Goal: Information Seeking & Learning: Check status

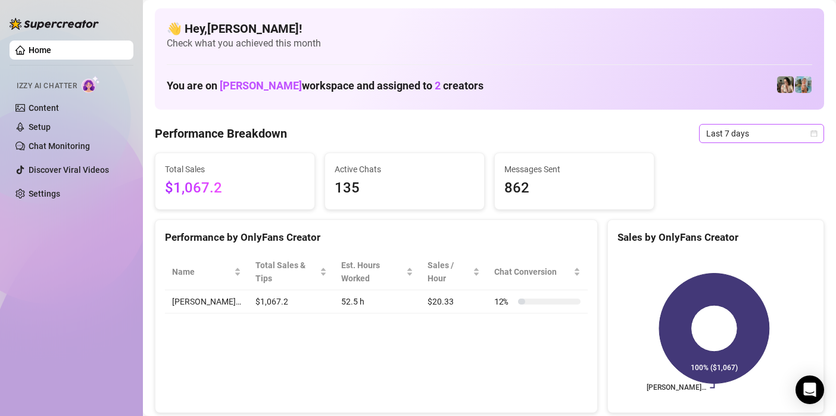
click at [749, 137] on span "Last 7 days" at bounding box center [761, 133] width 111 height 18
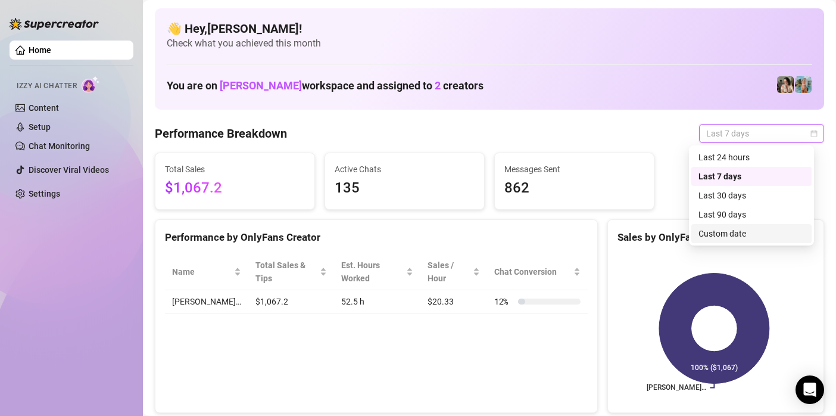
click at [723, 238] on div "Custom date" at bounding box center [751, 233] width 106 height 13
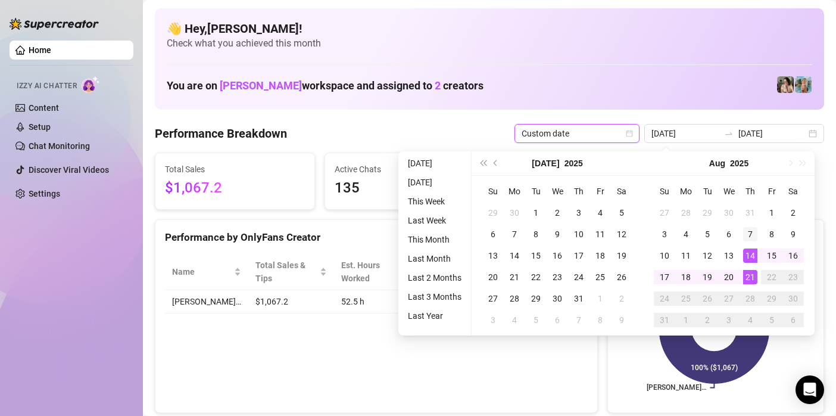
type input "[DATE]"
click at [756, 230] on div "7" at bounding box center [750, 234] width 14 height 14
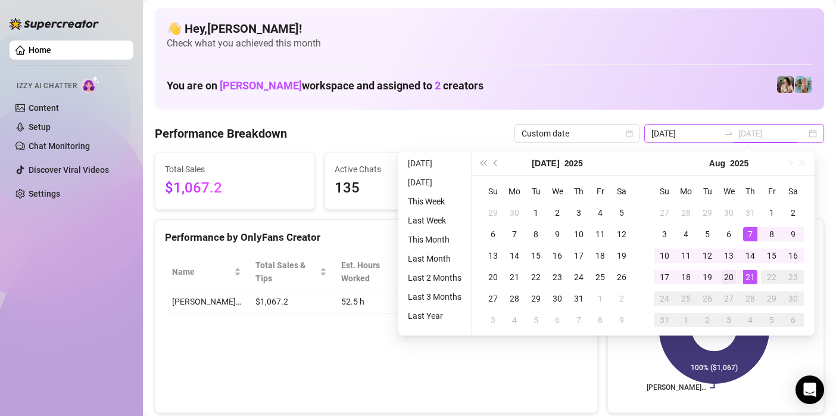
type input "[DATE]"
click at [737, 276] on td "20" at bounding box center [728, 276] width 21 height 21
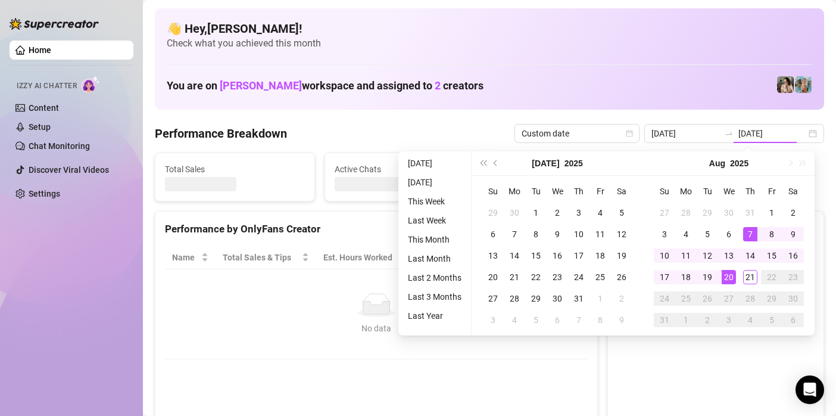
type input "[DATE]"
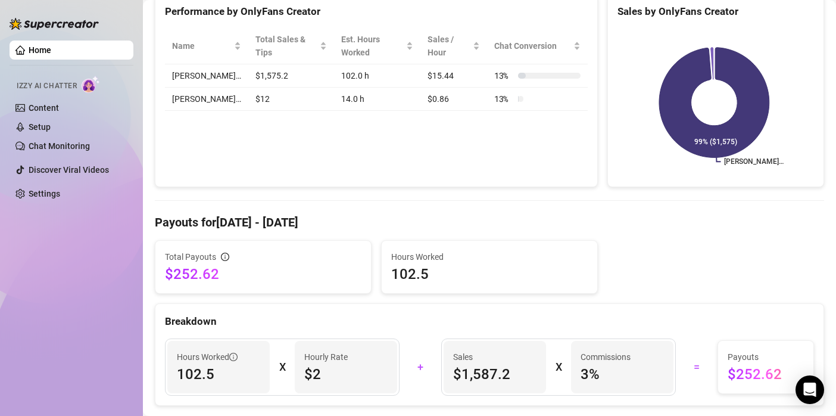
scroll to position [238, 0]
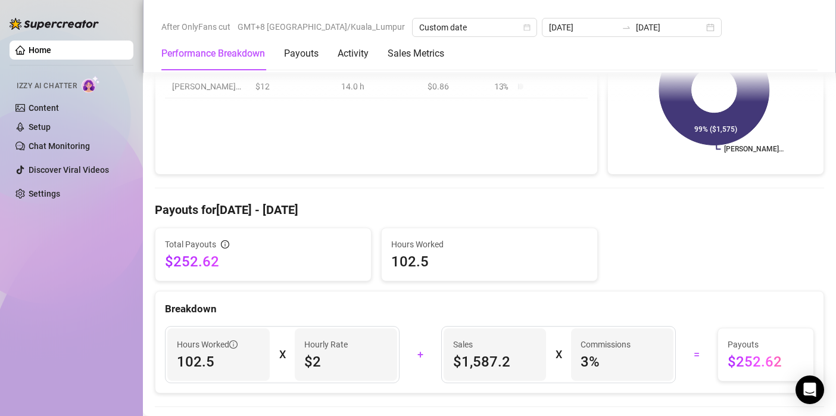
click at [190, 353] on span "102.5" at bounding box center [218, 361] width 83 height 19
click at [471, 262] on span "102.5" at bounding box center [489, 261] width 197 height 19
drag, startPoint x: 818, startPoint y: 264, endPoint x: 822, endPoint y: 273, distance: 9.9
click at [817, 264] on div "Total Payouts $252.62 Hours Worked 102.5" at bounding box center [489, 254] width 679 height 54
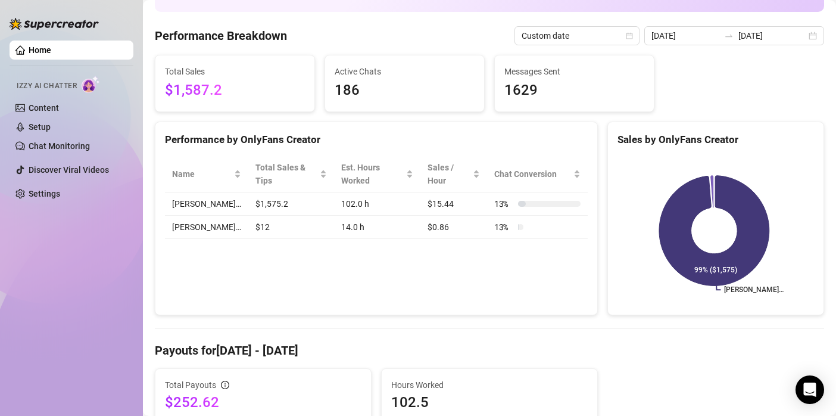
scroll to position [119, 0]
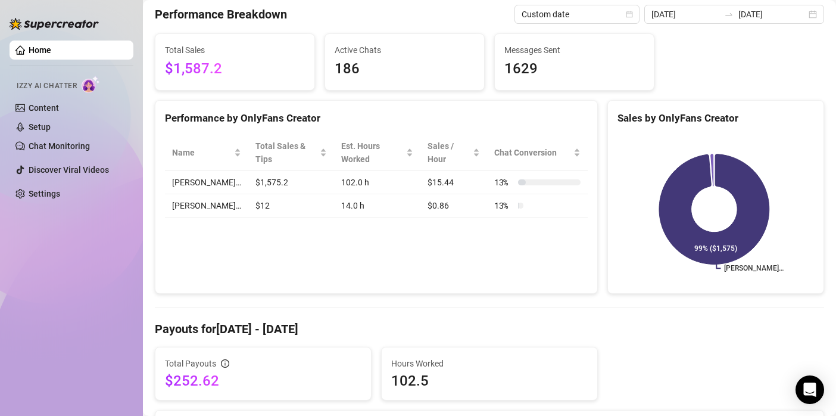
click at [248, 194] on td "$12" at bounding box center [291, 205] width 86 height 23
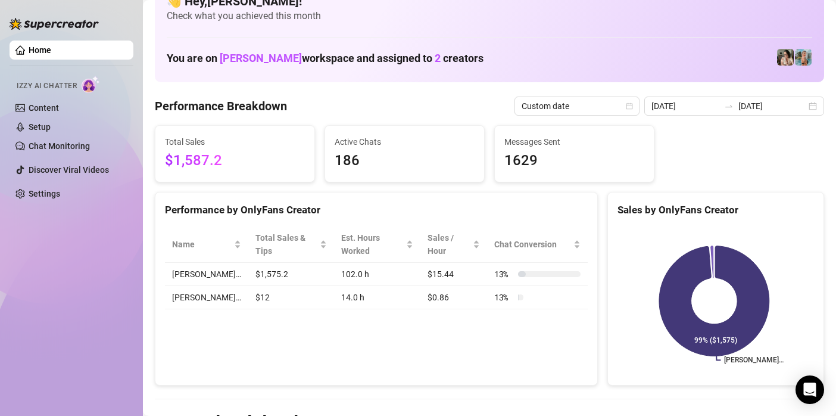
scroll to position [0, 0]
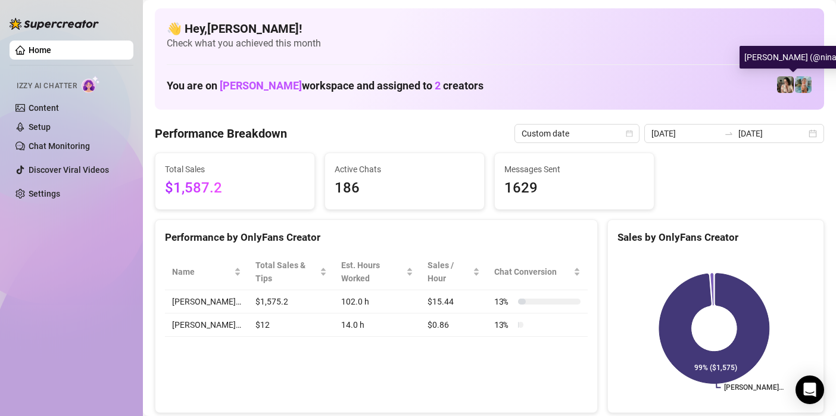
click at [795, 86] on img at bounding box center [803, 84] width 17 height 17
click at [795, 89] on img at bounding box center [803, 84] width 17 height 17
click at [710, 281] on icon at bounding box center [711, 286] width 3 height 37
click at [710, 281] on icon at bounding box center [711, 287] width 3 height 37
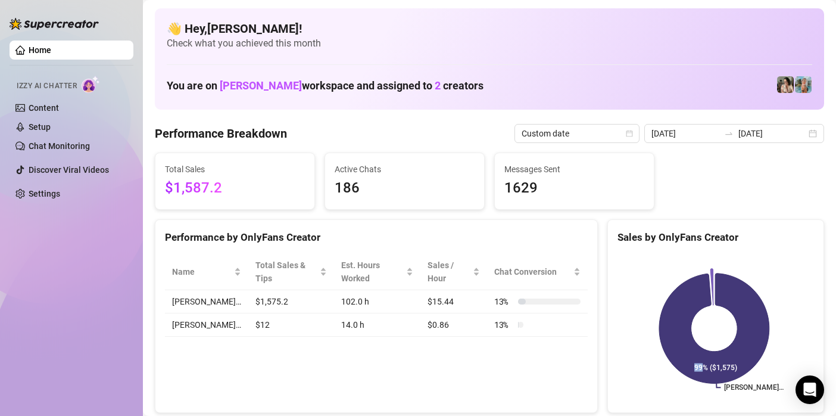
click at [710, 281] on icon at bounding box center [711, 287] width 3 height 37
click at [710, 280] on icon at bounding box center [711, 287] width 3 height 37
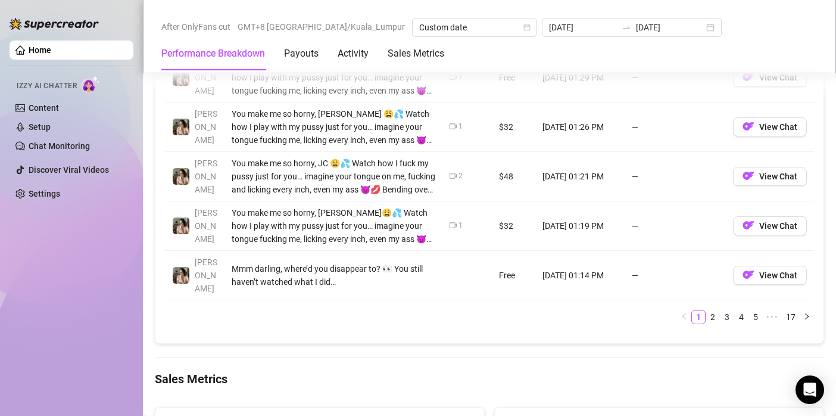
scroll to position [1538, 0]
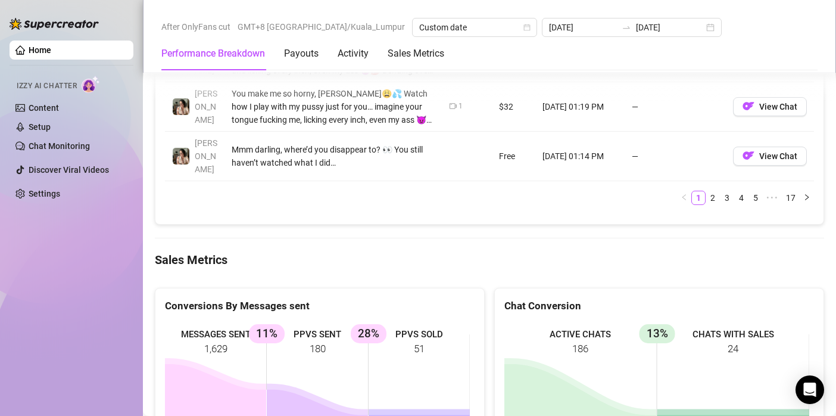
click at [262, 322] on rect at bounding box center [317, 411] width 305 height 179
click at [248, 298] on div "Conversions By Messages sent" at bounding box center [320, 306] width 310 height 16
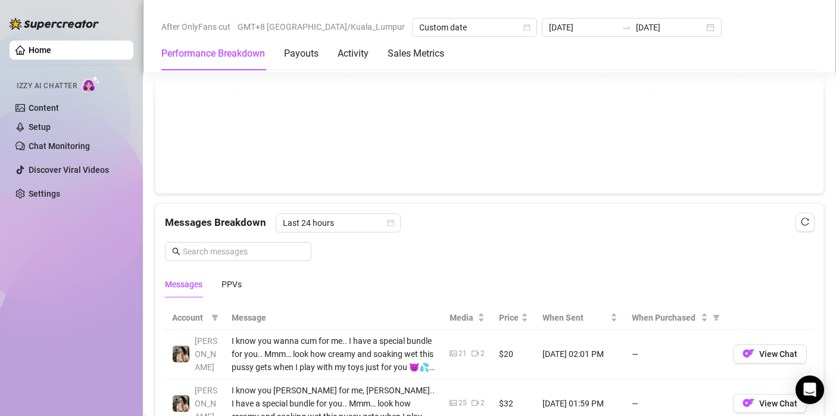
scroll to position [883, 0]
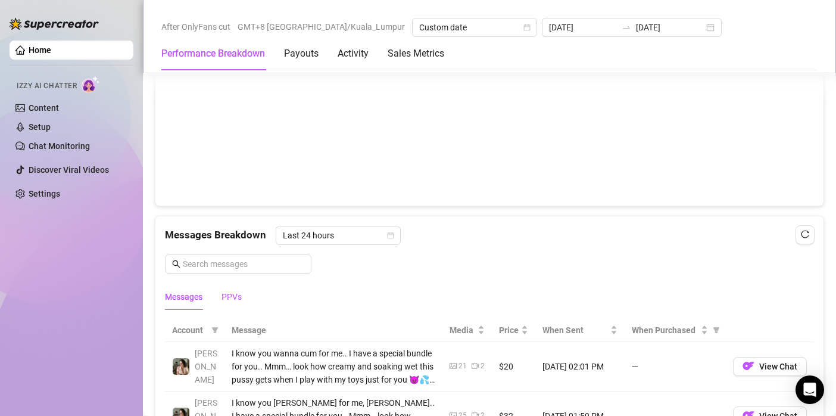
click at [233, 295] on div "PPVs" at bounding box center [232, 296] width 20 height 13
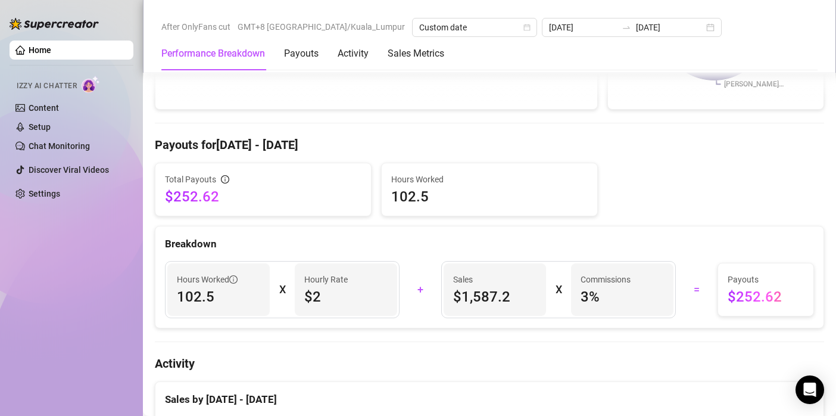
scroll to position [288, 0]
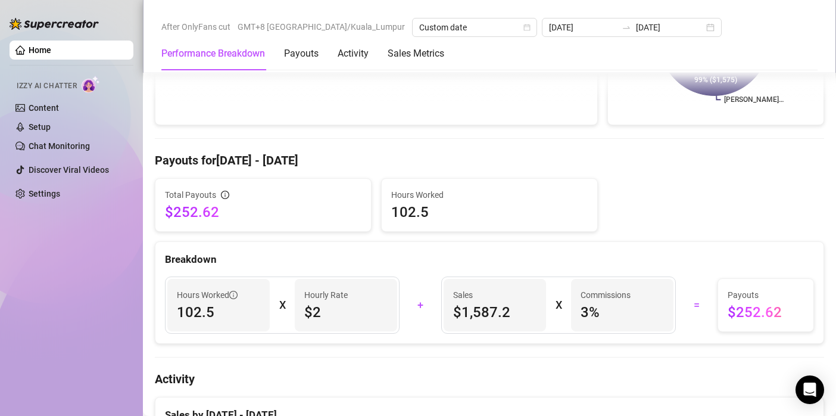
click at [210, 206] on span "$252.62" at bounding box center [263, 211] width 197 height 19
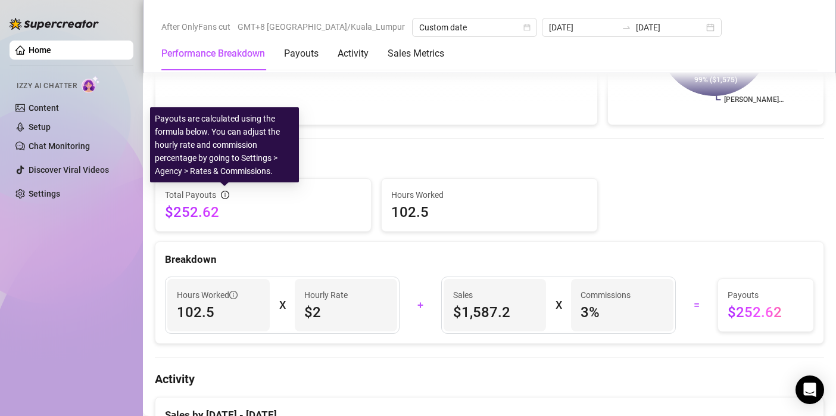
click at [235, 179] on div "Payouts are calculated using the formula below. You can adjust the hourly rate …" at bounding box center [224, 144] width 149 height 75
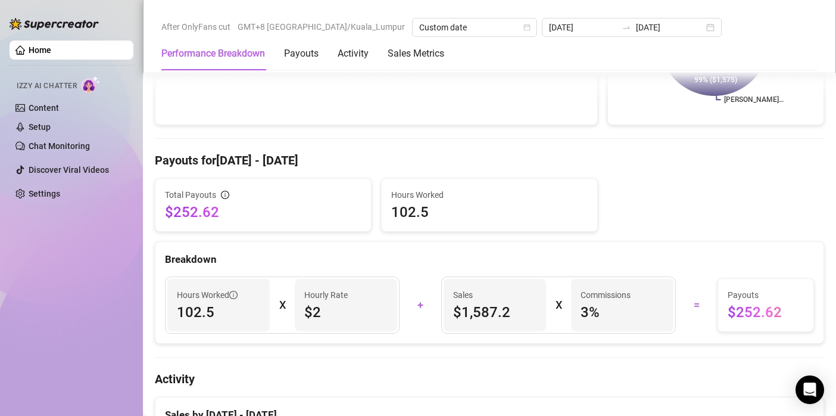
click at [444, 313] on div "Sales $1,587.2" at bounding box center [495, 305] width 102 height 52
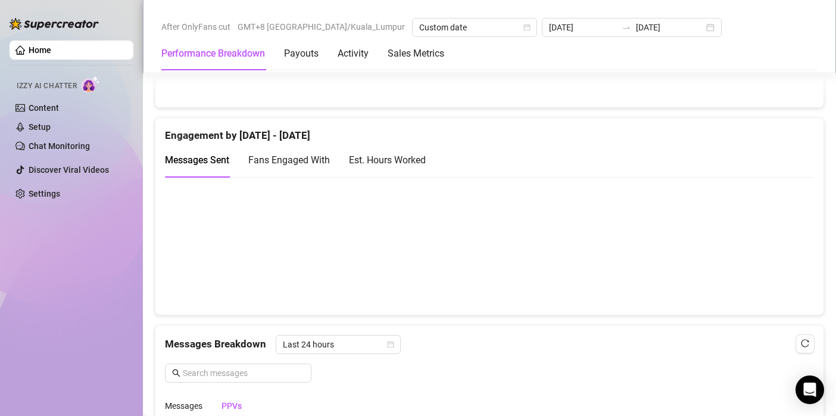
scroll to position [834, 0]
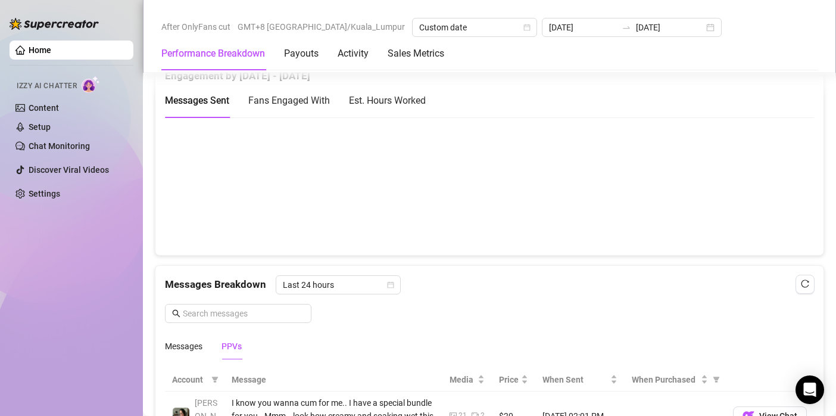
click at [783, 202] on canvas at bounding box center [485, 185] width 640 height 119
drag, startPoint x: 782, startPoint y: 201, endPoint x: 771, endPoint y: 204, distance: 12.1
click at [771, 204] on canvas at bounding box center [485, 185] width 640 height 119
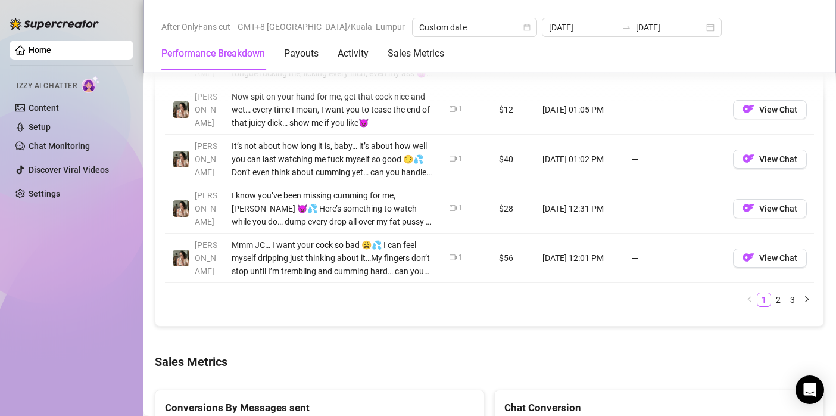
scroll to position [1429, 0]
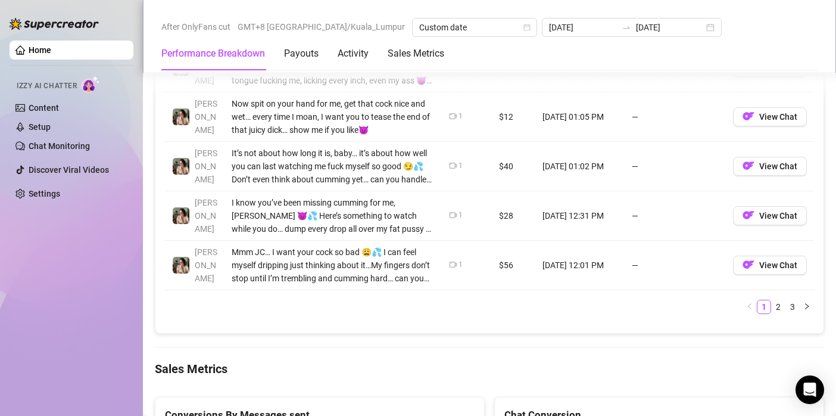
click at [597, 319] on div "Account Message Media Price When Sent When Purchased [PERSON_NAME] I know you w…" at bounding box center [489, 48] width 668 height 570
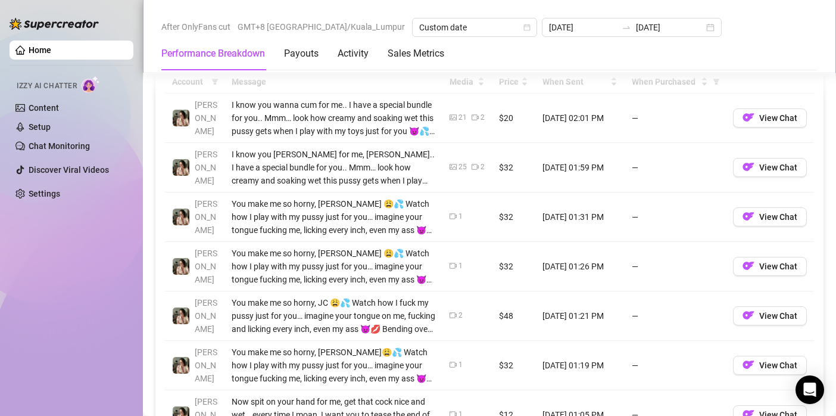
scroll to position [1012, 0]
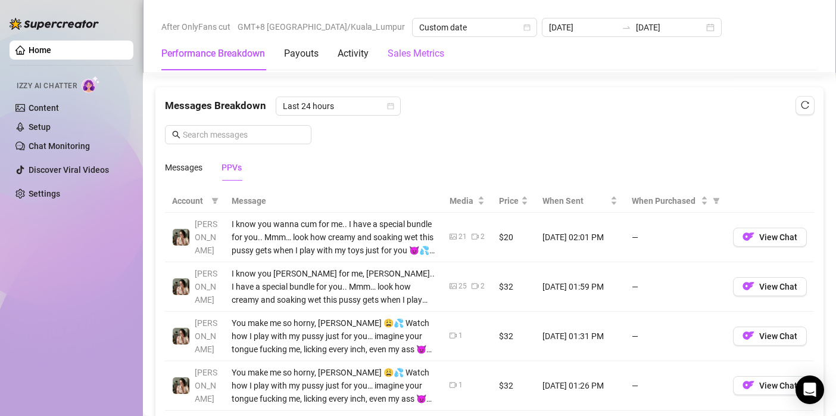
click at [428, 55] on Metrics "Sales Metrics" at bounding box center [416, 53] width 57 height 14
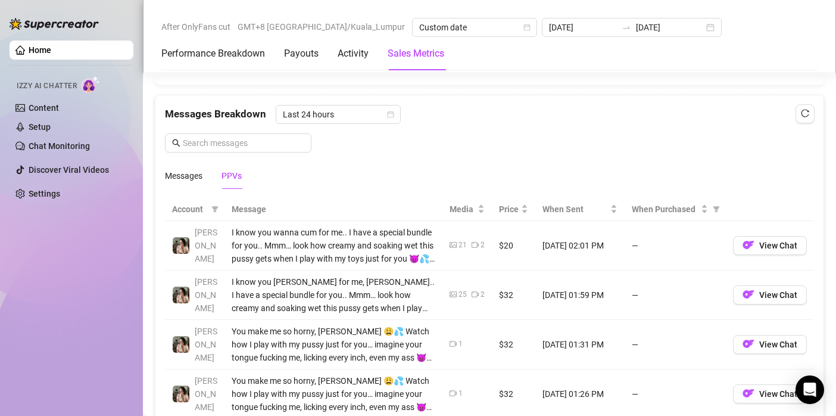
scroll to position [863, 0]
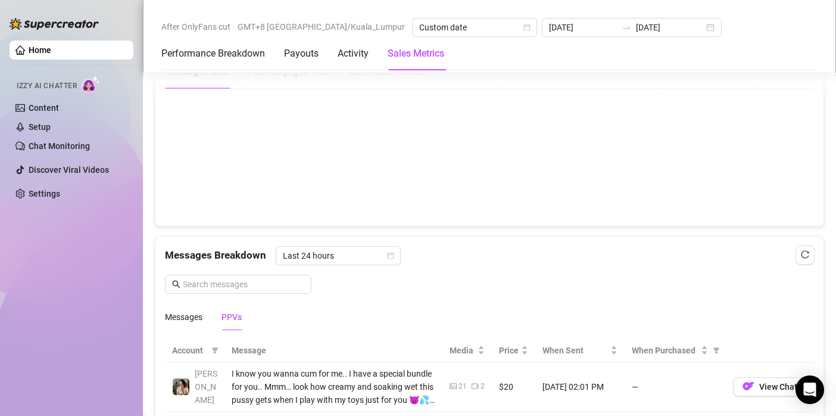
drag, startPoint x: 740, startPoint y: 145, endPoint x: 742, endPoint y: 124, distance: 21.0
click at [742, 124] on canvas at bounding box center [485, 156] width 640 height 119
click at [733, 163] on canvas at bounding box center [485, 156] width 640 height 119
click at [595, 260] on div "Messages Breakdown Last 24 hours" at bounding box center [489, 255] width 649 height 19
